Goal: Information Seeking & Learning: Learn about a topic

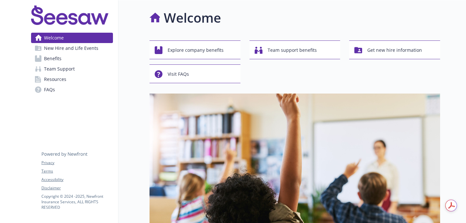
click at [103, 69] on link "Team Support" at bounding box center [72, 69] width 82 height 10
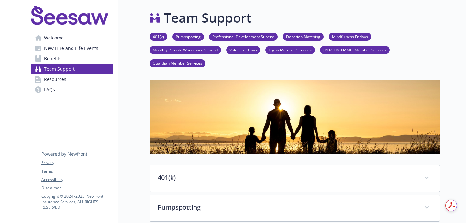
click at [58, 60] on span "Benefits" at bounding box center [52, 58] width 17 height 10
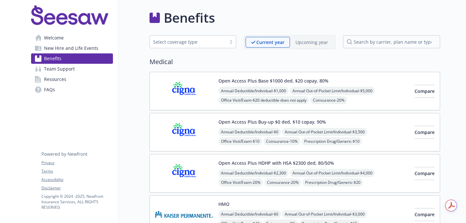
click at [81, 71] on link "Team Support" at bounding box center [72, 69] width 82 height 10
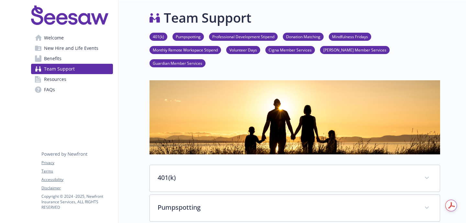
click at [77, 60] on link "Benefits" at bounding box center [72, 58] width 82 height 10
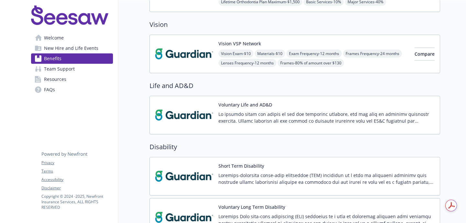
scroll to position [284, 0]
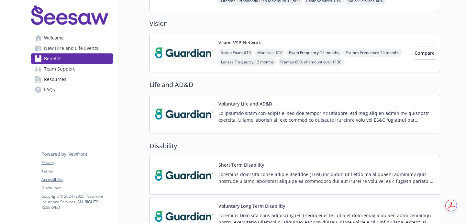
click at [250, 107] on div "Voluntary Life and AD&D" at bounding box center [327, 114] width 216 height 28
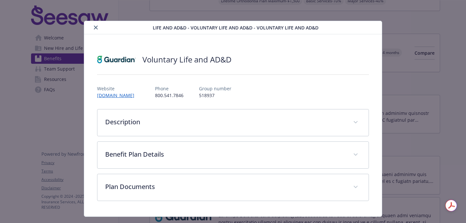
scroll to position [15, 0]
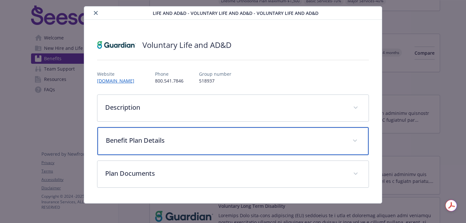
click at [248, 137] on p "Benefit Plan Details" at bounding box center [225, 141] width 239 height 10
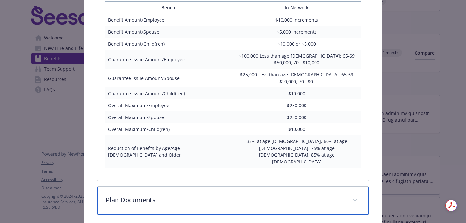
click at [239, 195] on p "Plan Documents" at bounding box center [225, 200] width 239 height 10
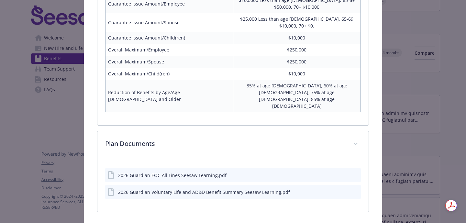
scroll to position [227, 0]
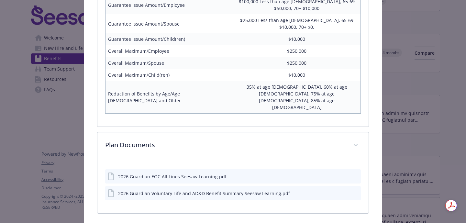
click at [356, 174] on icon "preview file" at bounding box center [355, 176] width 6 height 5
click at [354, 191] on icon "preview file" at bounding box center [355, 193] width 6 height 5
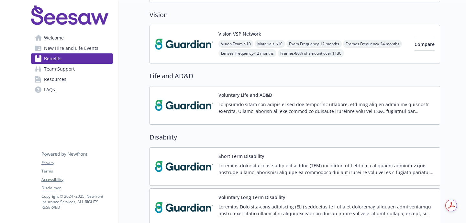
click at [413, 81] on div "Life and AD&D Voluntary Life and AD&D" at bounding box center [295, 97] width 291 height 53
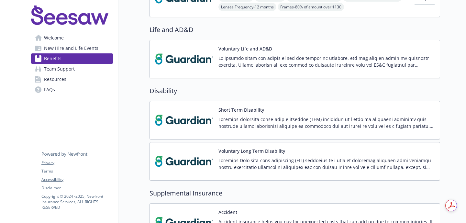
click at [414, 118] on p at bounding box center [327, 123] width 216 height 14
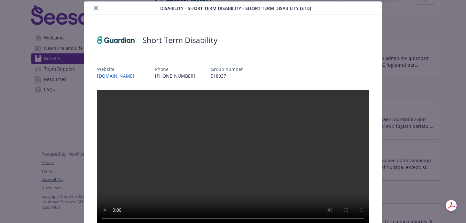
scroll to position [205, 0]
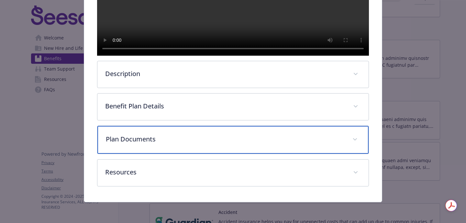
click at [296, 146] on div "Plan Documents" at bounding box center [232, 140] width 271 height 28
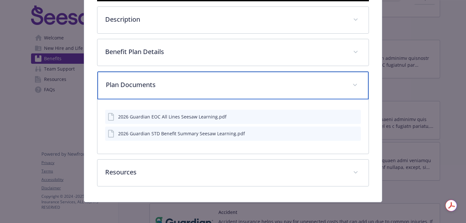
scroll to position [255, 0]
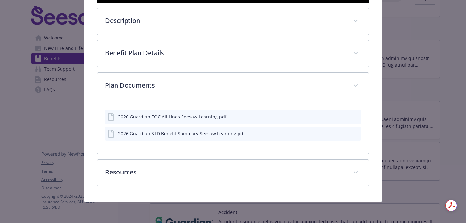
click at [358, 141] on div "2026 Guardian STD Benefit Summary Seesaw Learning.pdf" at bounding box center [233, 134] width 256 height 14
click at [356, 135] on icon "preview file" at bounding box center [355, 133] width 6 height 5
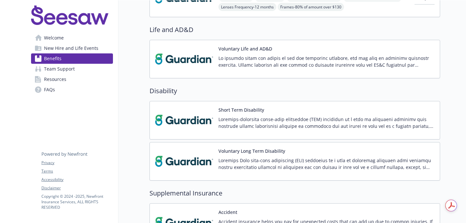
click at [389, 85] on div "Medical Open Access Plus Base $1000 ded, $20 copay, 80% Annual Deductible/Indiv…" at bounding box center [295, 174] width 291 height 913
click at [390, 172] on div at bounding box center [327, 166] width 216 height 18
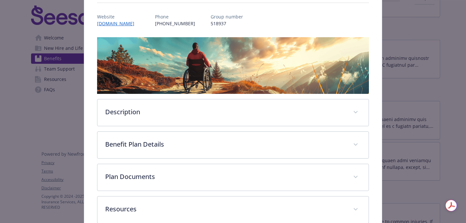
scroll to position [109, 0]
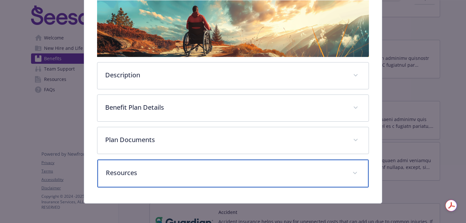
click at [338, 166] on div "Resources" at bounding box center [232, 174] width 271 height 28
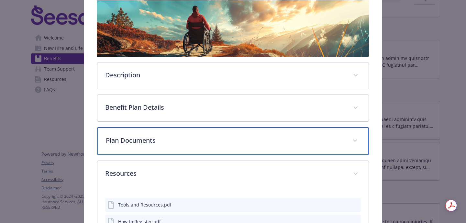
click at [339, 147] on div "Plan Documents" at bounding box center [232, 141] width 271 height 28
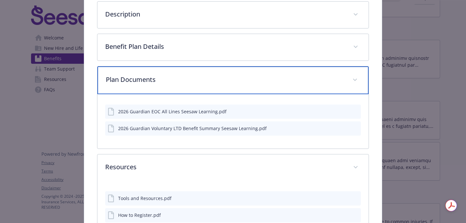
scroll to position [171, 0]
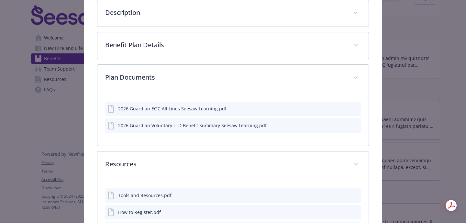
click at [340, 132] on div "2026 Guardian Voluntary LTD Benefit Summary Seesaw Learning.pdf" at bounding box center [233, 125] width 256 height 14
click at [358, 128] on button "details for plan Disability - Voluntary Long Term Disability - Long Term Disabi…" at bounding box center [356, 125] width 6 height 7
click at [357, 125] on icon "preview file" at bounding box center [355, 125] width 6 height 5
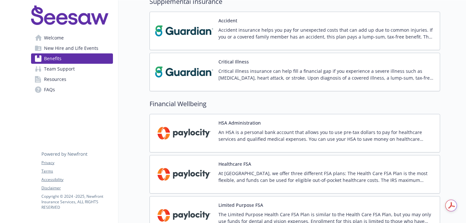
click at [404, 86] on div "Critical Illness Critical illness insurance can help fill a financial gap if yo…" at bounding box center [295, 72] width 291 height 39
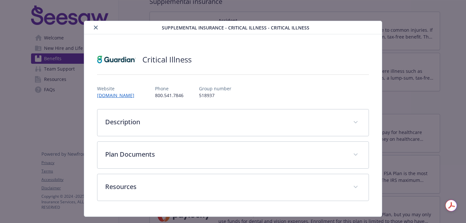
scroll to position [15, 0]
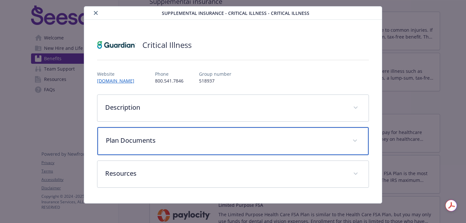
click at [287, 130] on div "Plan Documents" at bounding box center [232, 141] width 271 height 28
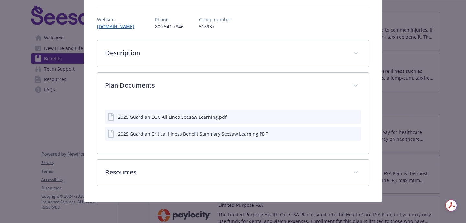
scroll to position [69, 0]
click at [353, 132] on icon "preview file" at bounding box center [355, 133] width 6 height 5
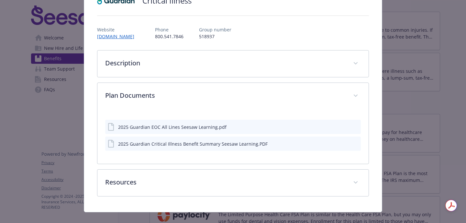
scroll to position [63, 0]
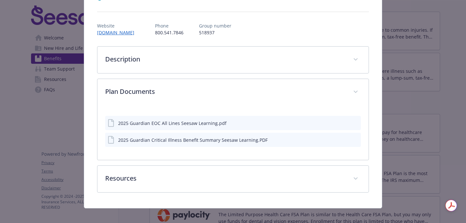
click at [353, 141] on icon "preview file" at bounding box center [355, 139] width 6 height 5
click at [356, 123] on icon "preview file" at bounding box center [355, 122] width 6 height 5
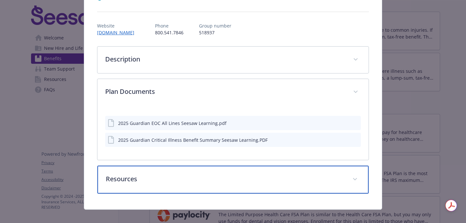
click at [211, 187] on div "Resources" at bounding box center [232, 180] width 271 height 28
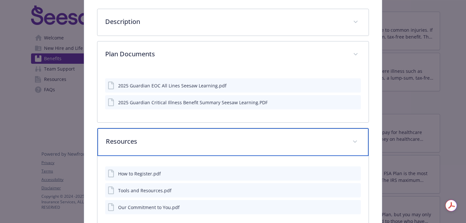
scroll to position [99, 0]
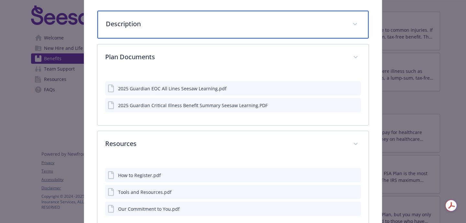
click at [319, 34] on div "Description" at bounding box center [232, 25] width 271 height 28
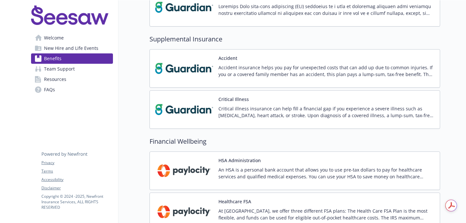
click at [379, 133] on div "Medical Open Access Plus Base $1000 ded, $20 copay, 80% Annual Deductible/Indiv…" at bounding box center [295, 20] width 291 height 913
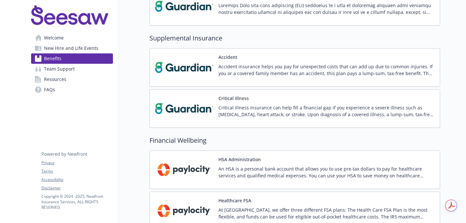
click at [403, 73] on p "Accident insurance helps you pay for unexpected costs that can add up due to co…" at bounding box center [327, 70] width 216 height 14
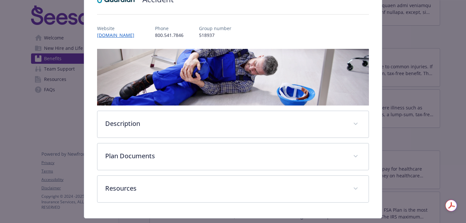
scroll to position [76, 0]
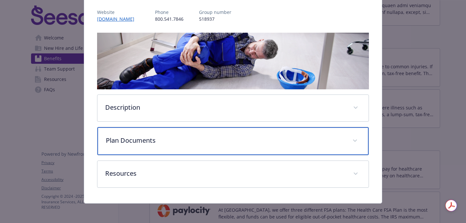
click at [322, 149] on div "Plan Documents" at bounding box center [232, 141] width 271 height 28
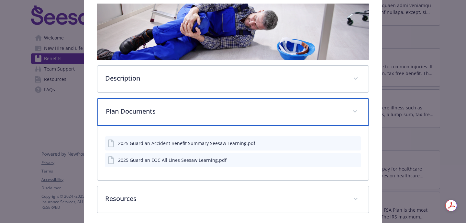
scroll to position [113, 0]
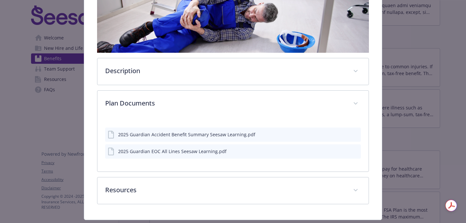
click at [355, 153] on button "preview file" at bounding box center [354, 151] width 7 height 6
click at [354, 136] on icon "preview file" at bounding box center [355, 134] width 6 height 5
